Goal: Check status: Check status

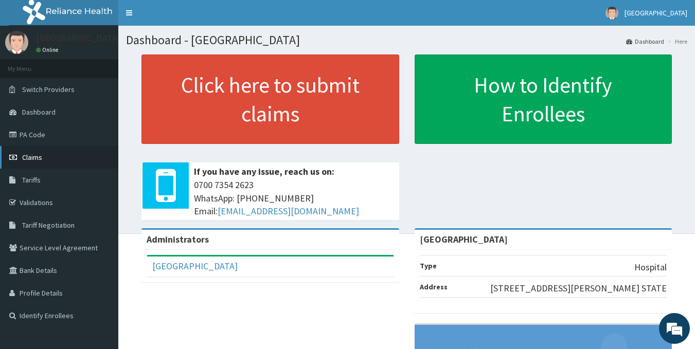
click at [30, 160] on span "Claims" at bounding box center [32, 157] width 20 height 9
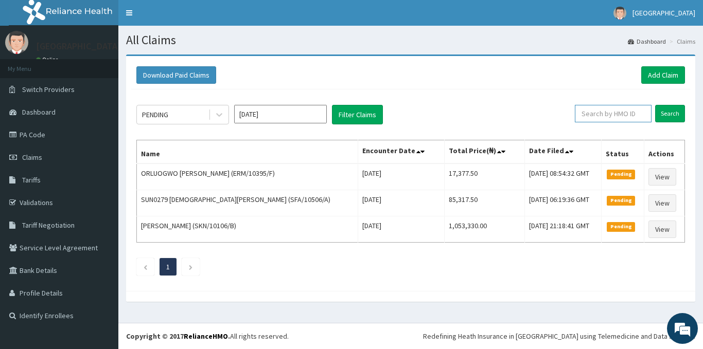
paste input "RSB/10010/E"
type input "RSB/10010/E"
click at [665, 113] on input "Search" at bounding box center [670, 113] width 30 height 17
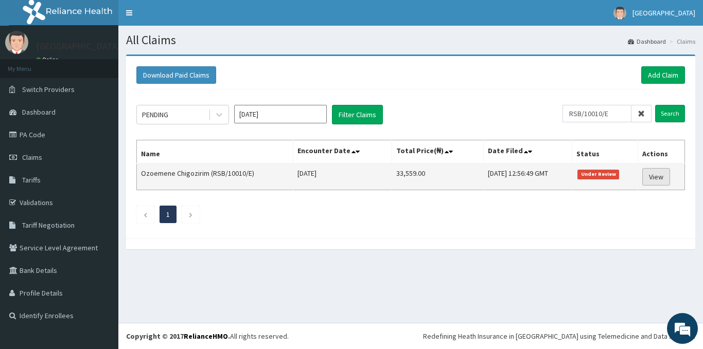
click at [654, 177] on link "View" at bounding box center [656, 176] width 28 height 17
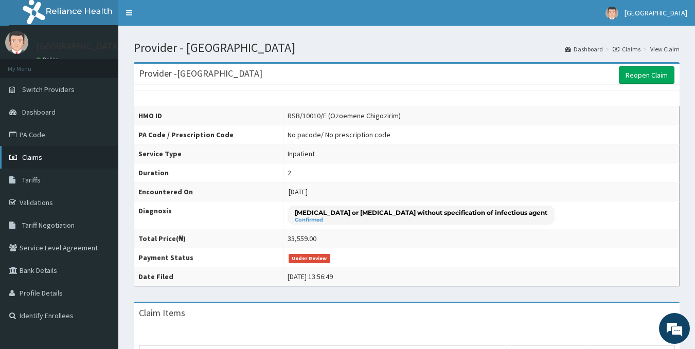
click at [31, 156] on span "Claims" at bounding box center [32, 157] width 20 height 9
